Goal: Find specific page/section: Find specific page/section

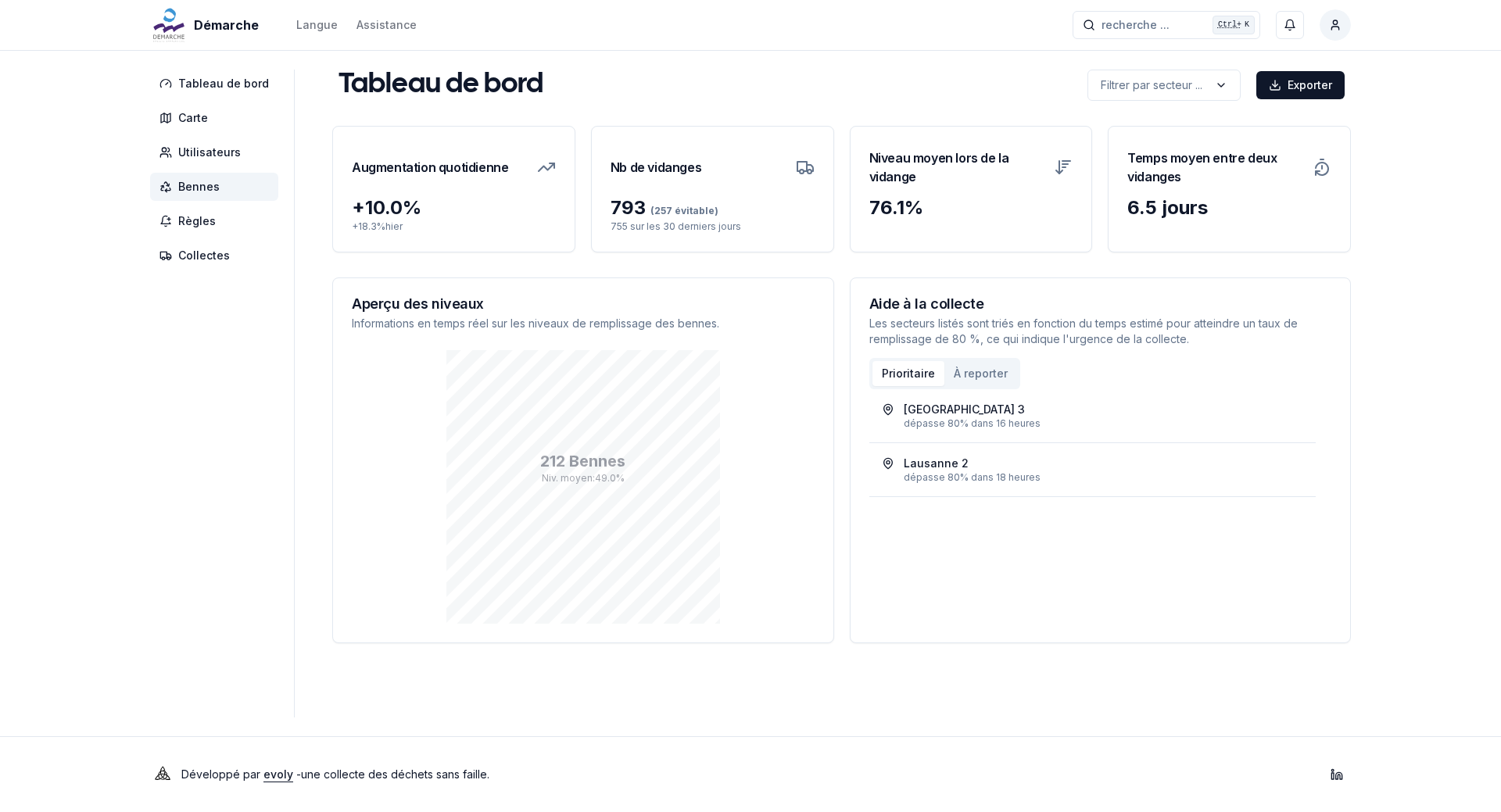
click at [206, 192] on span "Bennes" at bounding box center [198, 187] width 41 height 16
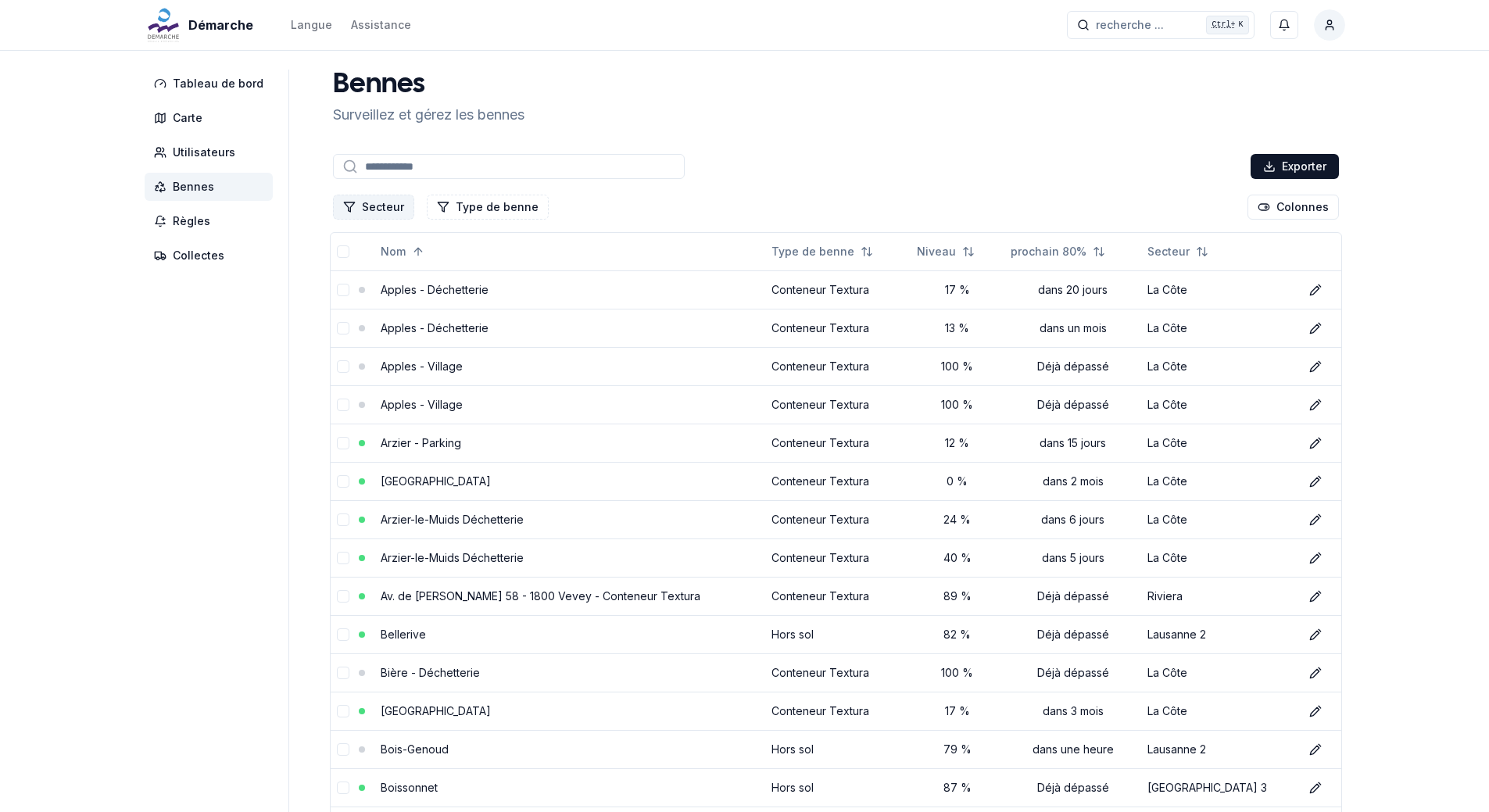
click at [382, 202] on button "Secteur" at bounding box center [373, 207] width 81 height 25
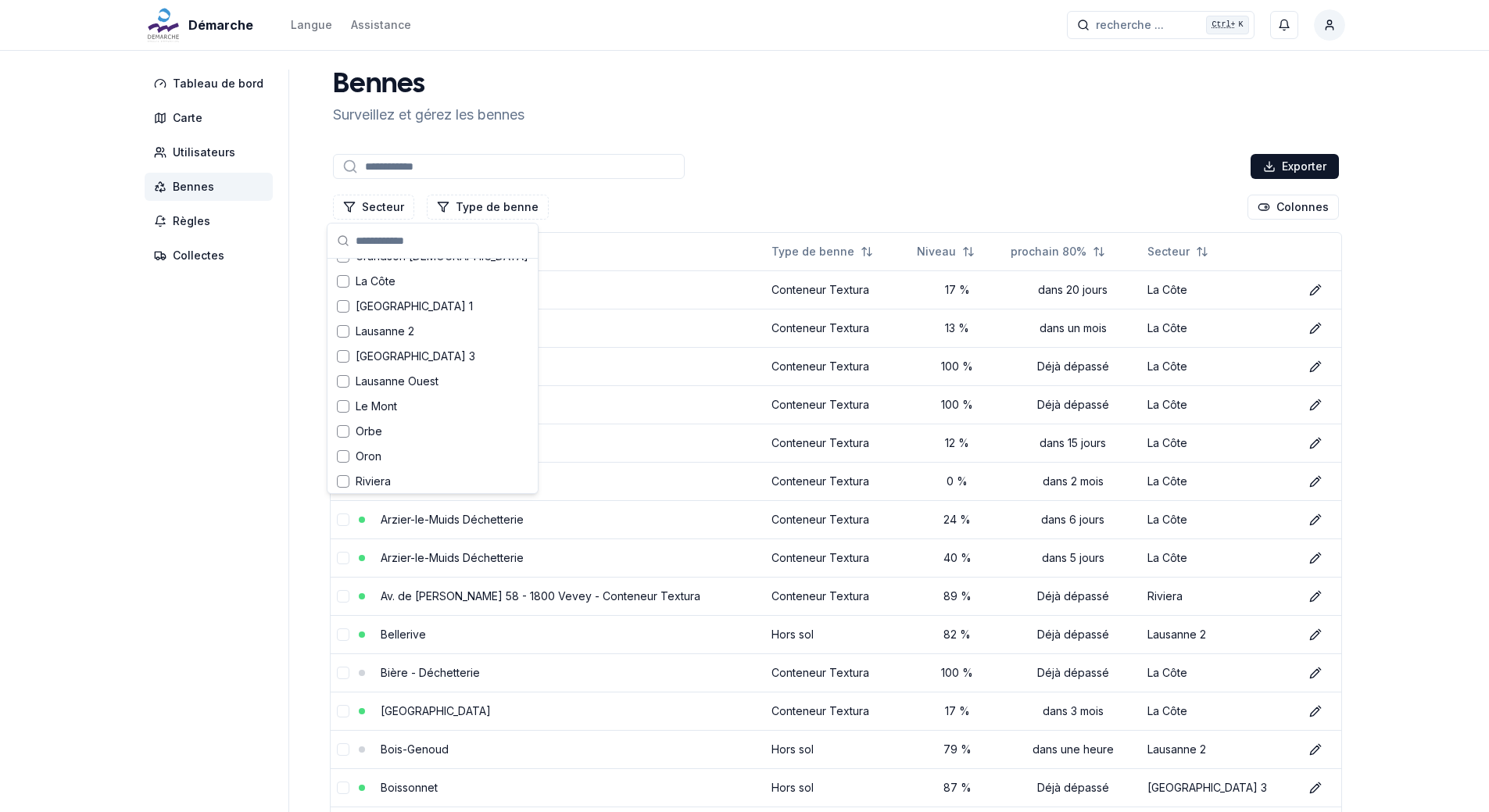
scroll to position [156, 0]
click at [446, 396] on div "Le Mont" at bounding box center [433, 393] width 204 height 25
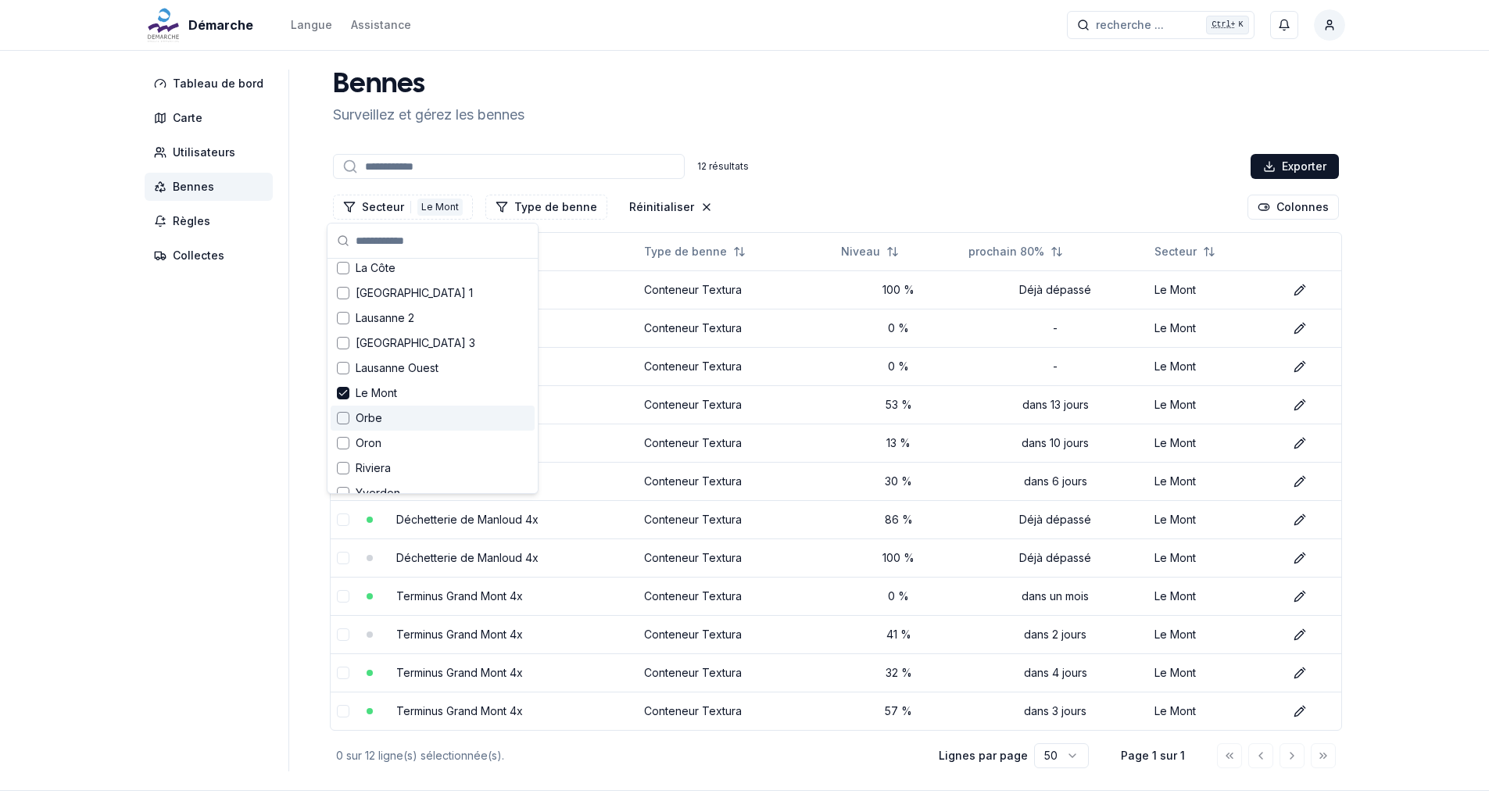
click at [182, 421] on aside "Tableau de bord Carte Utilisateurs Bennes Règles Collectes" at bounding box center [217, 421] width 145 height 702
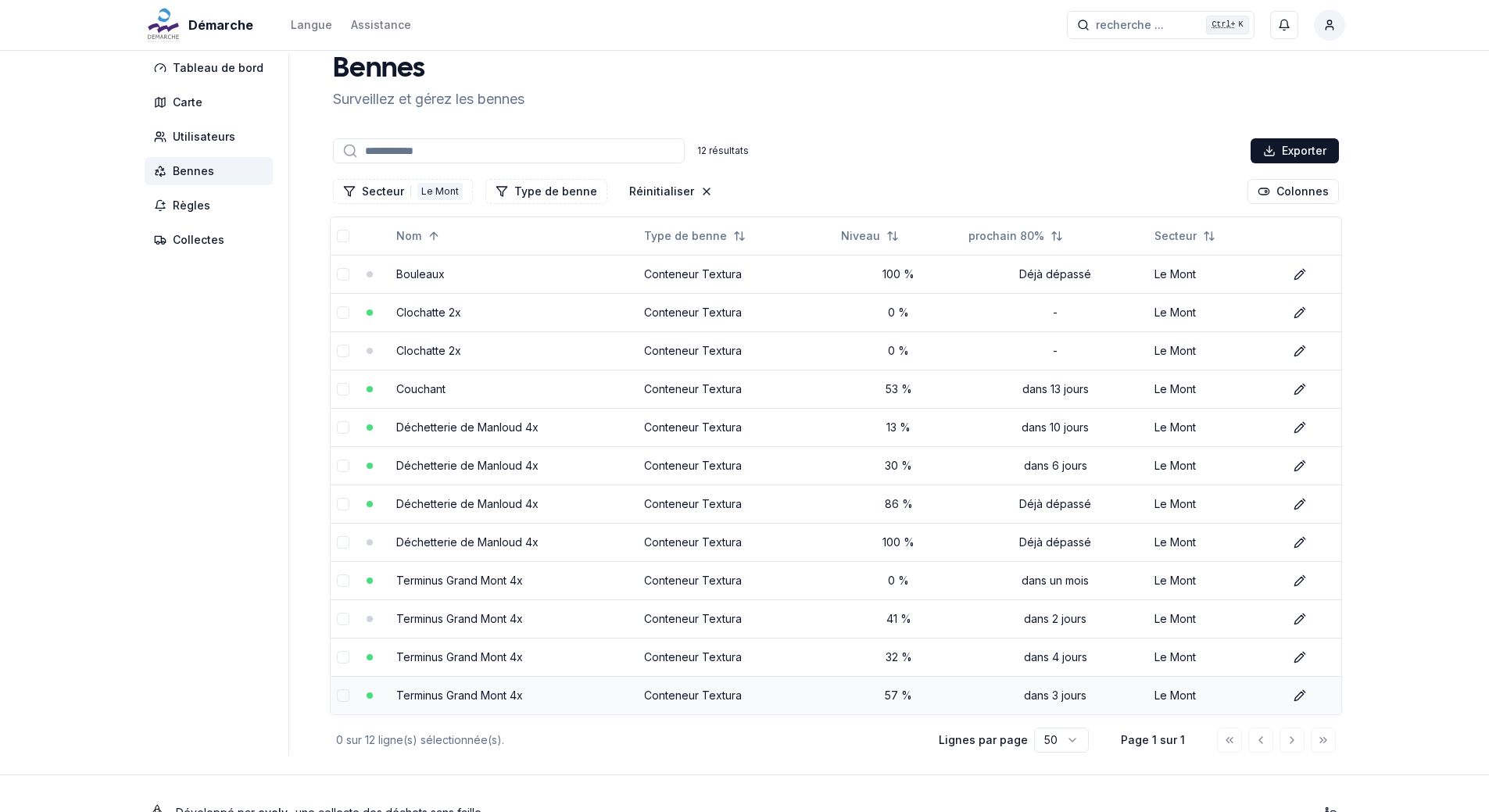
scroll to position [0, 0]
